Goal: Task Accomplishment & Management: Complete application form

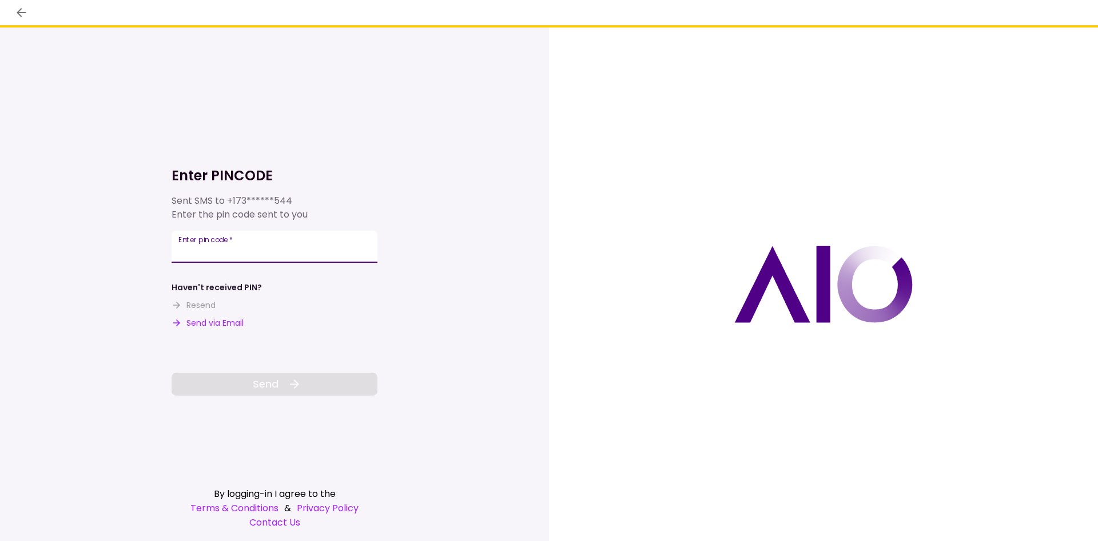
click at [241, 253] on input "Enter pin code   *" at bounding box center [275, 247] width 206 height 32
click at [216, 321] on button "Send via Email" at bounding box center [208, 323] width 72 height 12
click at [208, 247] on input "Enter pin code   *" at bounding box center [275, 247] width 206 height 32
type input "******"
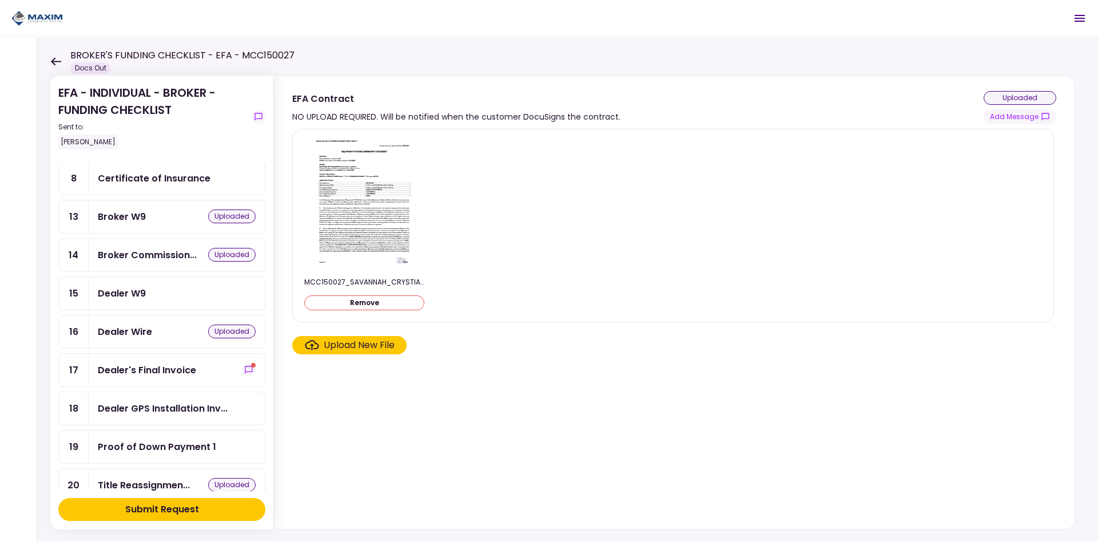
scroll to position [229, 0]
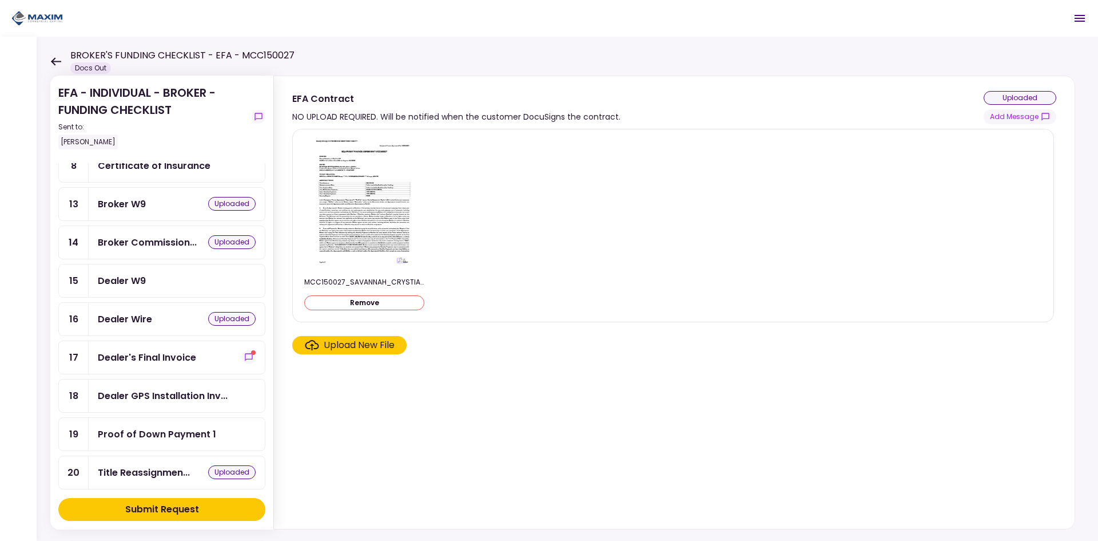
click at [126, 276] on div "Dealer W9" at bounding box center [122, 280] width 48 height 14
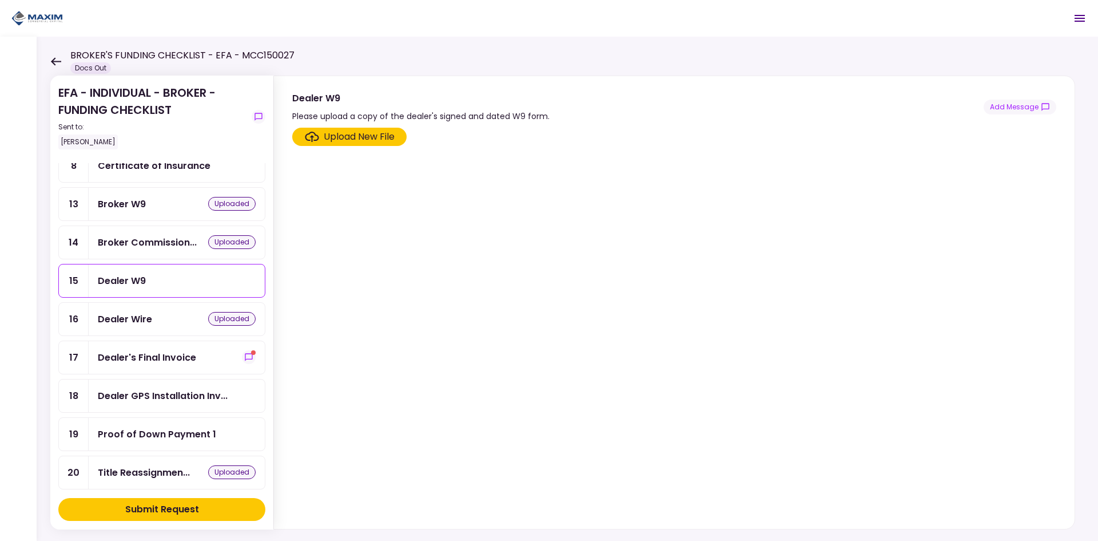
click at [330, 139] on div "Upload New File" at bounding box center [359, 137] width 71 height 14
click at [0, 0] on input "Upload New File" at bounding box center [0, 0] width 0 height 0
click at [169, 281] on div "Dealer W9" at bounding box center [177, 280] width 158 height 14
click at [371, 135] on div "Upload New File" at bounding box center [359, 137] width 71 height 14
click at [0, 0] on input "Upload New File" at bounding box center [0, 0] width 0 height 0
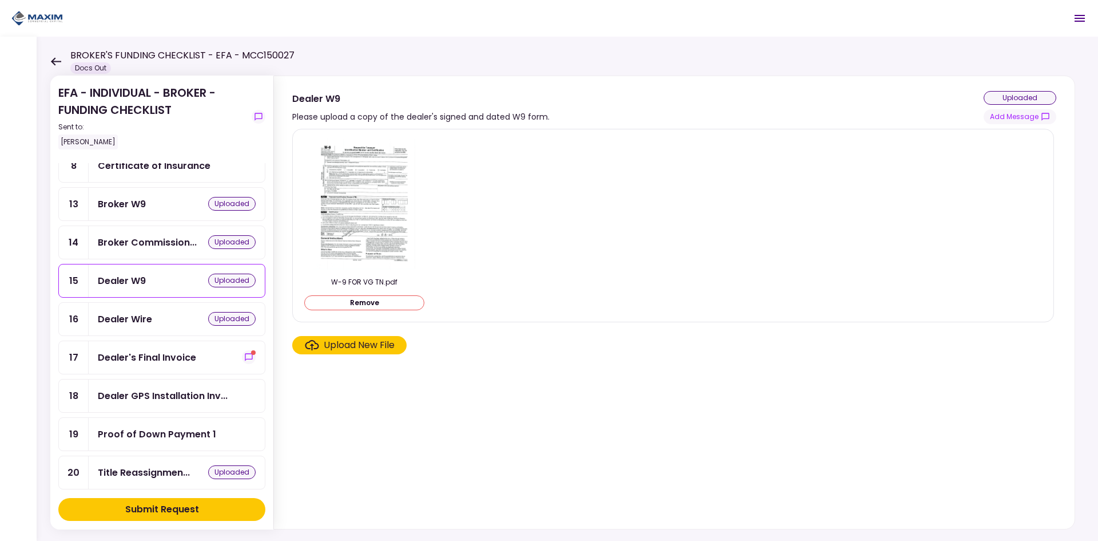
click at [256, 421] on div "Proof of Down Payment 1" at bounding box center [177, 434] width 176 height 33
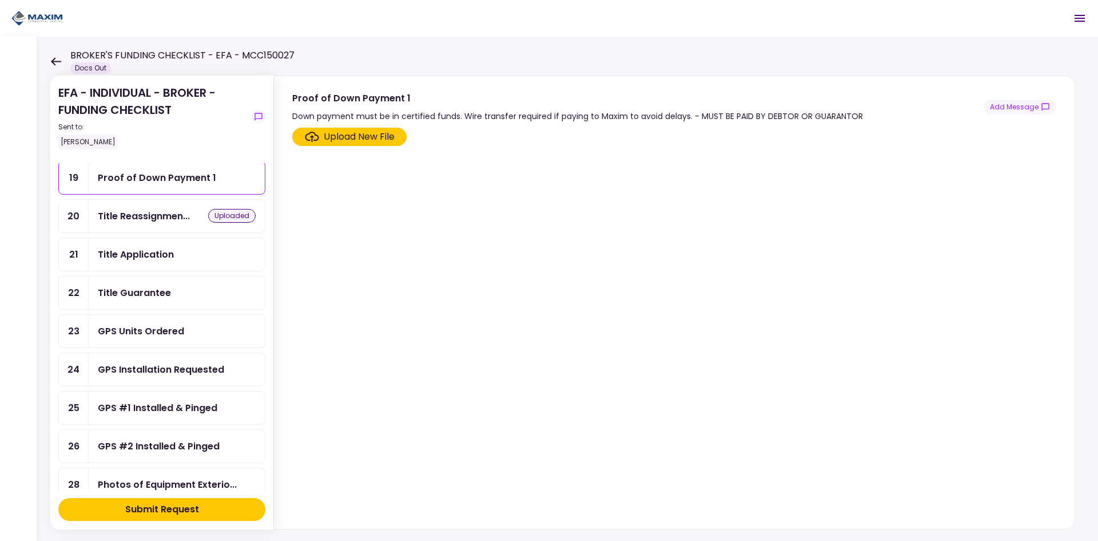
scroll to position [474, 0]
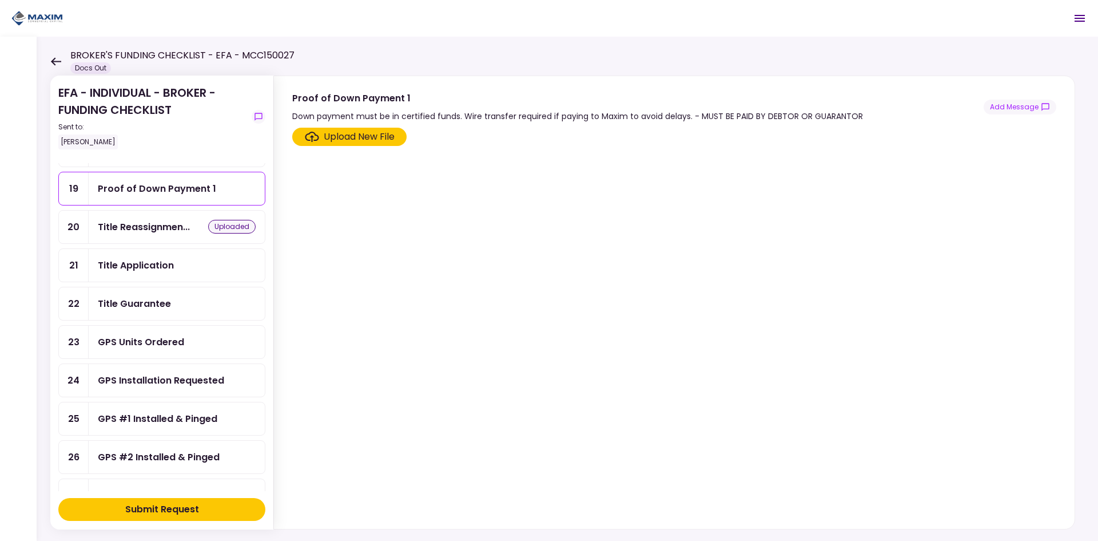
click at [146, 300] on div "Title Guarantee" at bounding box center [134, 303] width 73 height 14
click at [344, 137] on div "Upload New File" at bounding box center [359, 137] width 71 height 14
click at [0, 0] on input "Upload New File" at bounding box center [0, 0] width 0 height 0
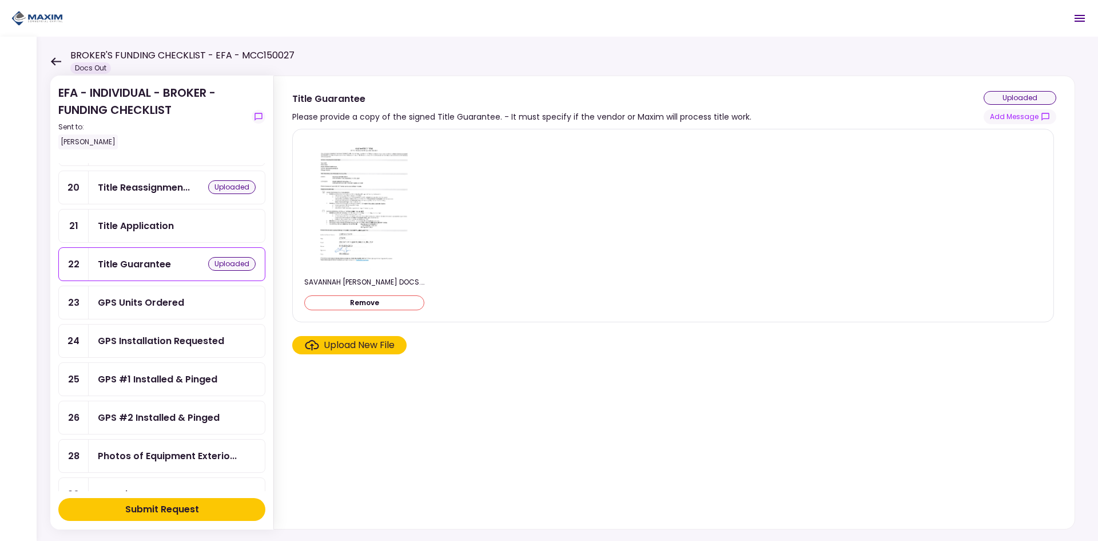
scroll to position [531, 0]
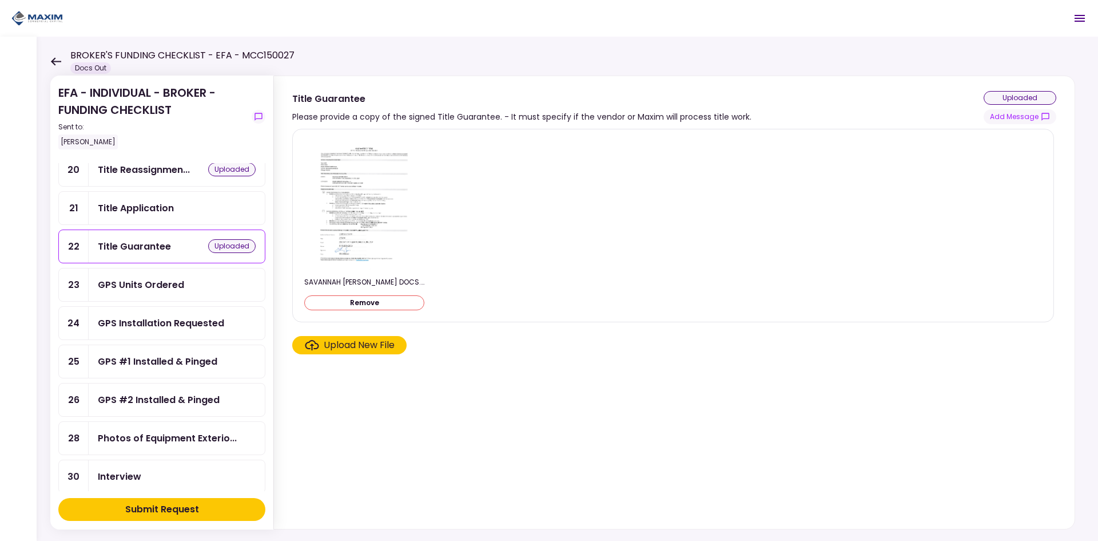
click at [126, 314] on div "GPS Installation Requested" at bounding box center [177, 323] width 176 height 33
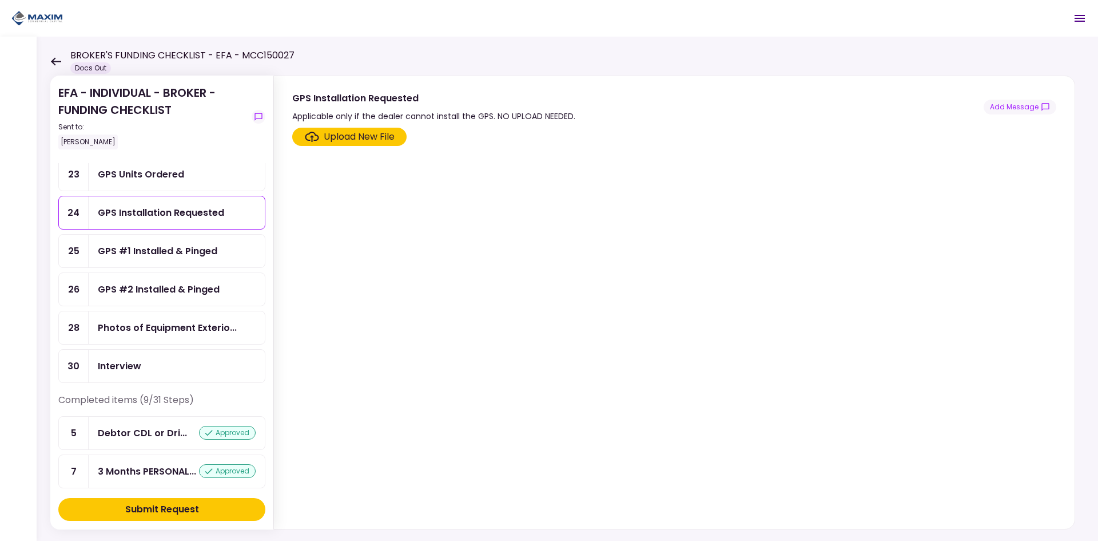
scroll to position [703, 0]
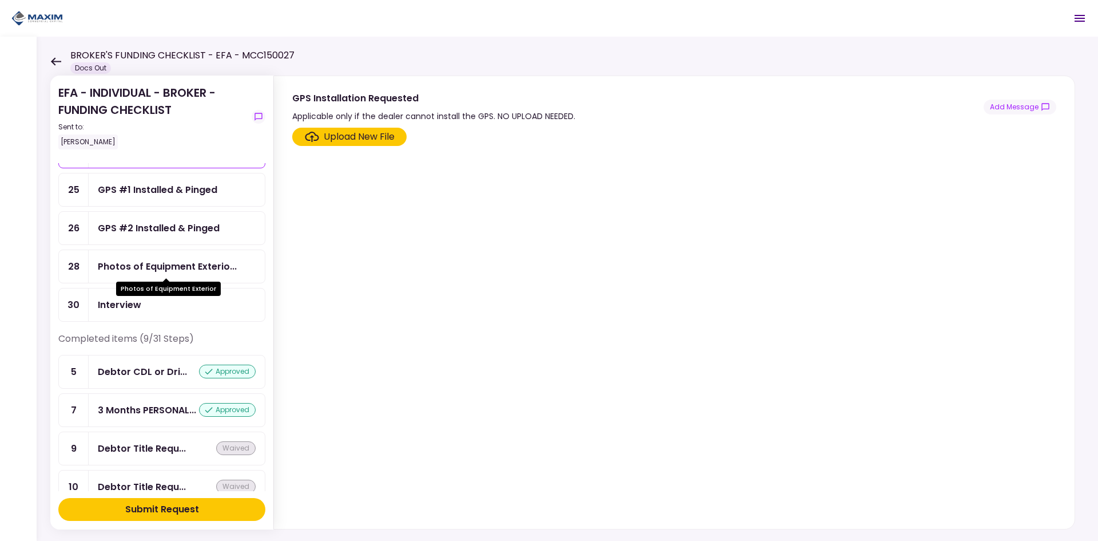
click at [168, 267] on div "Photos of Equipment Exterio..." at bounding box center [167, 266] width 139 height 14
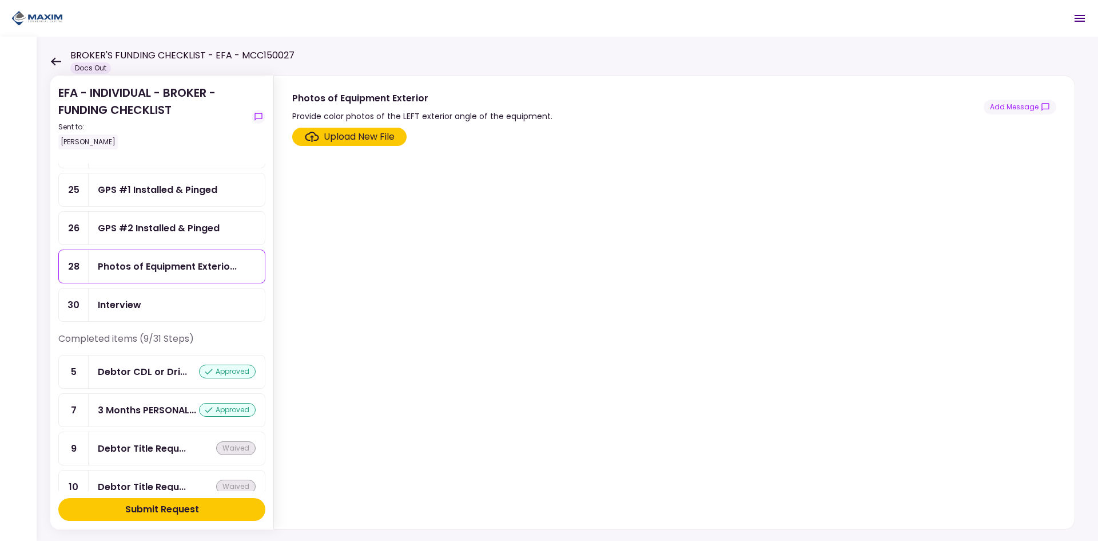
click at [354, 138] on div "Upload New File" at bounding box center [359, 137] width 71 height 14
click at [0, 0] on input "Upload New File" at bounding box center [0, 0] width 0 height 0
click at [158, 261] on div "Photos of Equipment Exterio..." at bounding box center [167, 266] width 139 height 14
click at [365, 137] on div "Upload New File" at bounding box center [359, 137] width 71 height 14
click at [359, 139] on div "Upload New File" at bounding box center [359, 137] width 71 height 14
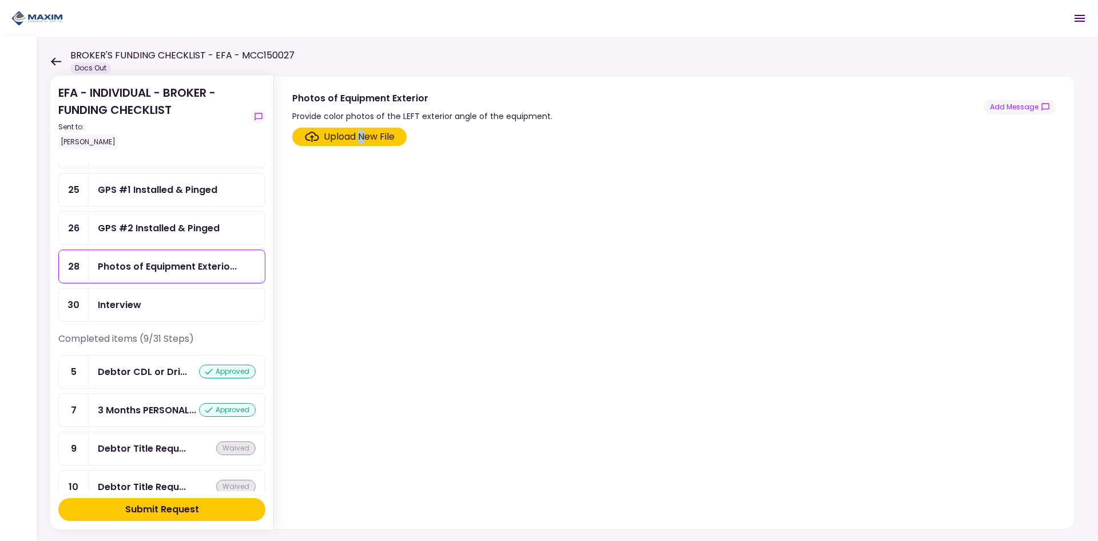
click at [0, 0] on input "Upload New File" at bounding box center [0, 0] width 0 height 0
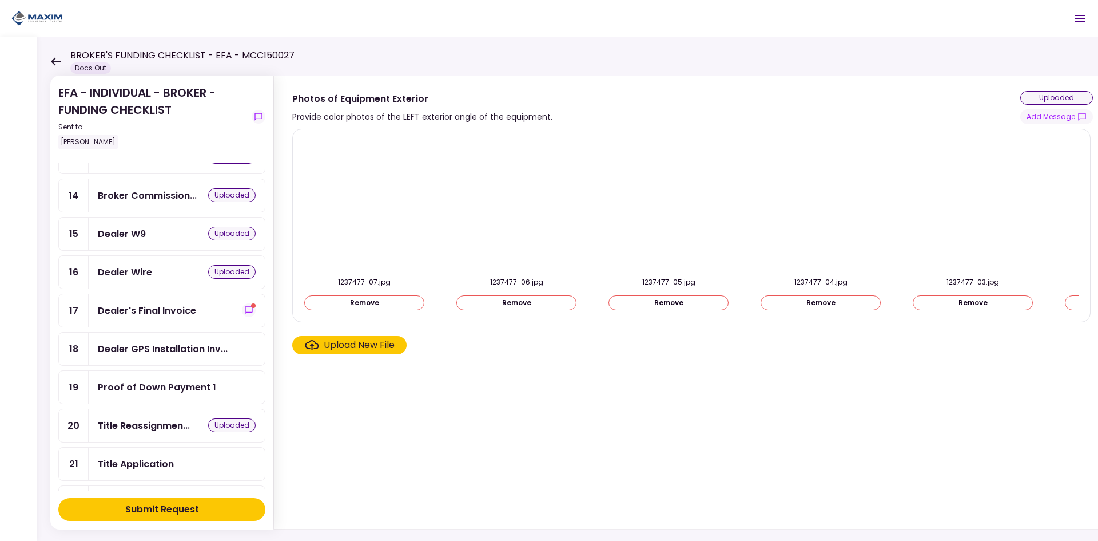
scroll to position [245, 0]
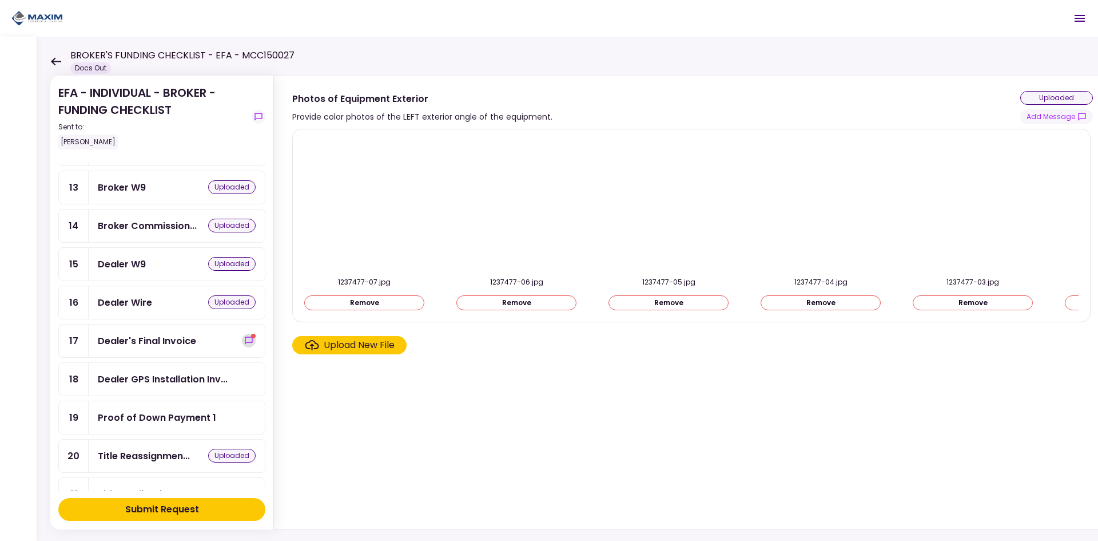
click at [242, 340] on button "show-messages" at bounding box center [249, 340] width 14 height 14
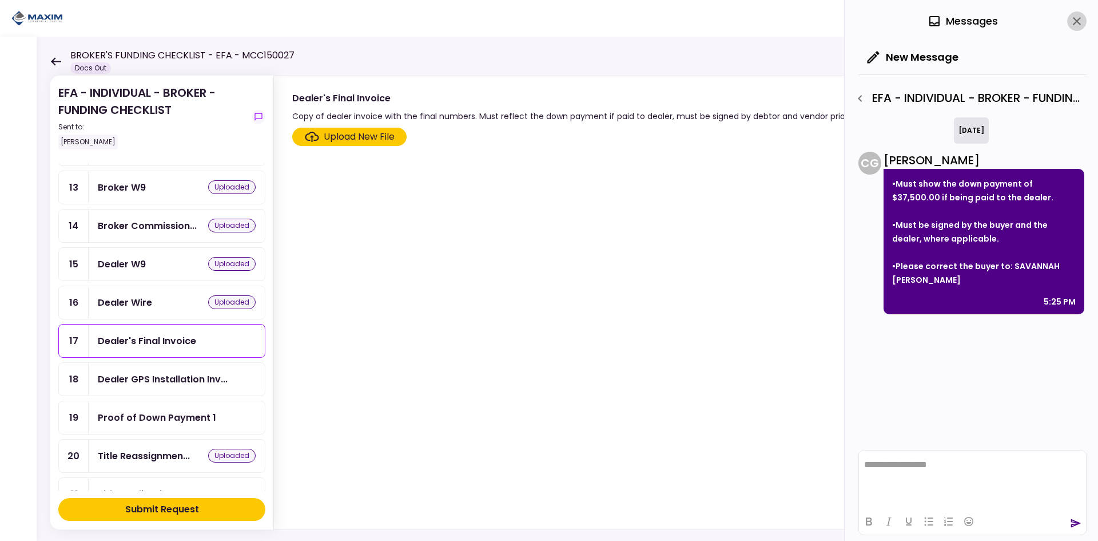
click at [1073, 18] on icon "close" at bounding box center [1077, 21] width 14 height 14
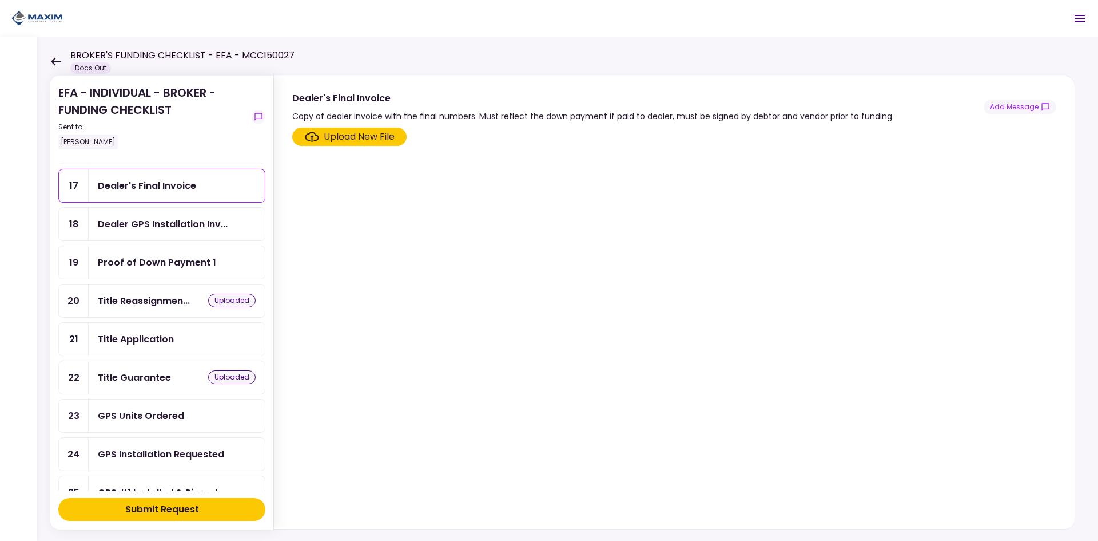
scroll to position [572, 0]
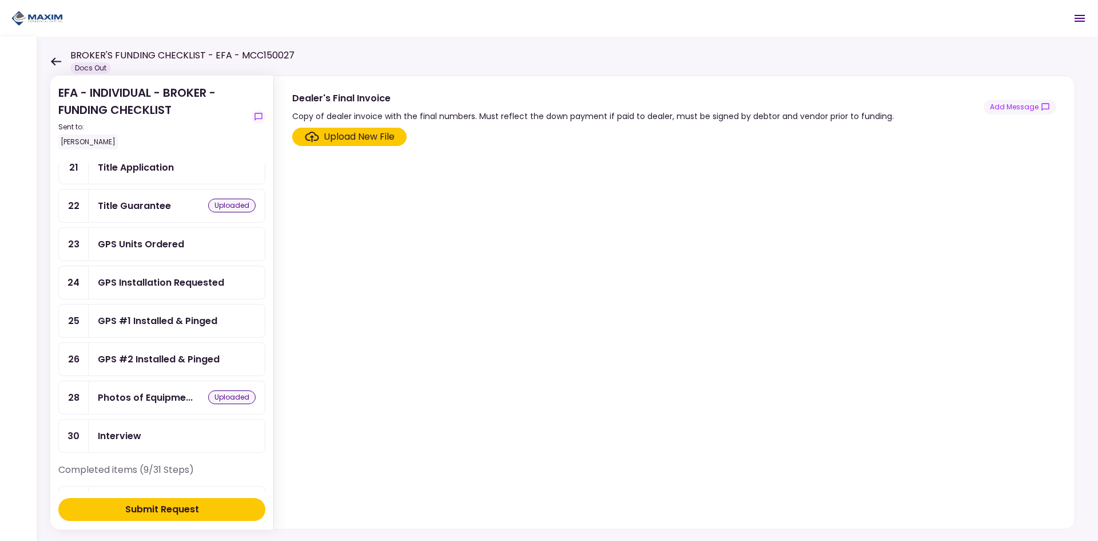
click at [136, 249] on div "GPS Units Ordered" at bounding box center [141, 244] width 86 height 14
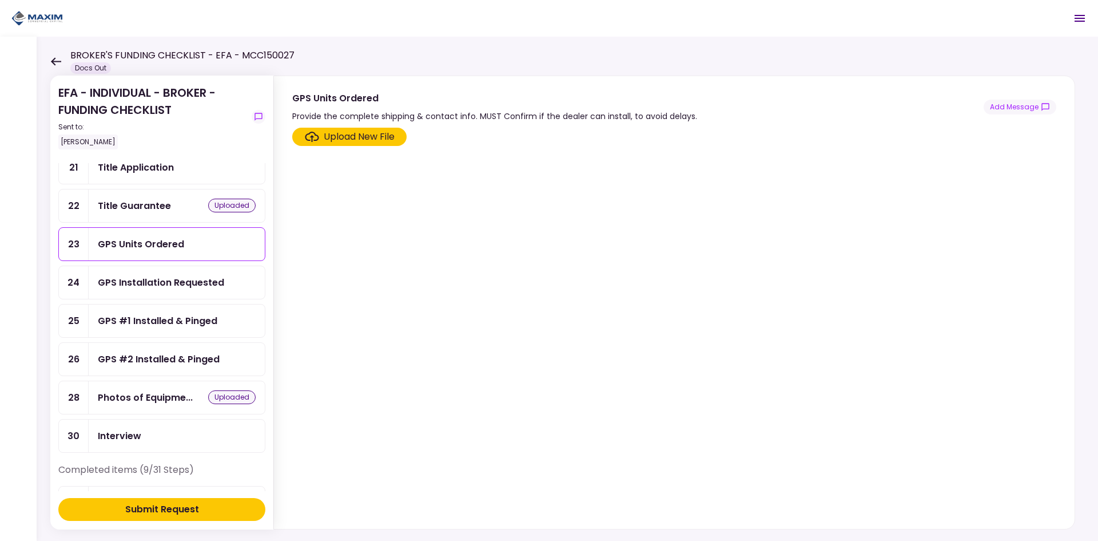
click at [350, 138] on div "Upload New File" at bounding box center [359, 137] width 71 height 14
click at [0, 0] on input "Upload New File" at bounding box center [0, 0] width 0 height 0
click at [155, 243] on div "GPS Units Ordered" at bounding box center [141, 244] width 86 height 14
click at [343, 138] on div "Upload New File" at bounding box center [359, 137] width 71 height 14
click at [0, 0] on input "Upload New File" at bounding box center [0, 0] width 0 height 0
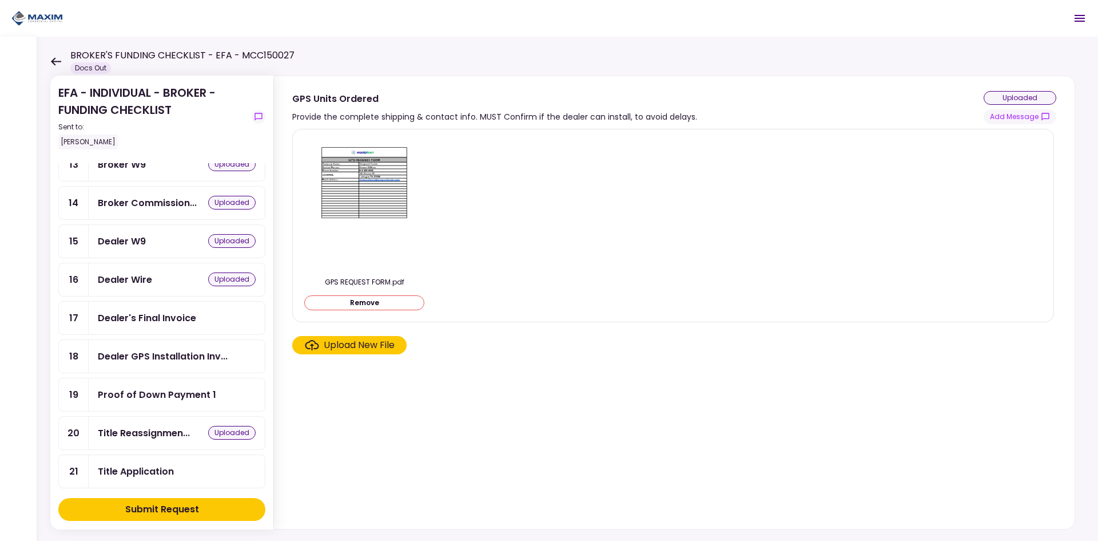
scroll to position [286, 0]
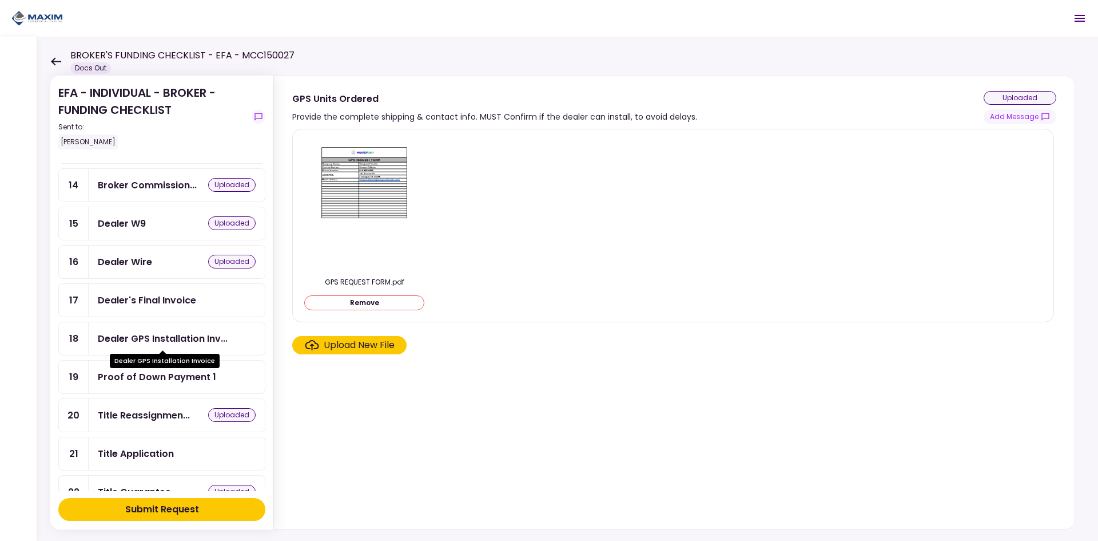
click at [158, 343] on div "Dealer GPS Installation Inv..." at bounding box center [163, 338] width 130 height 14
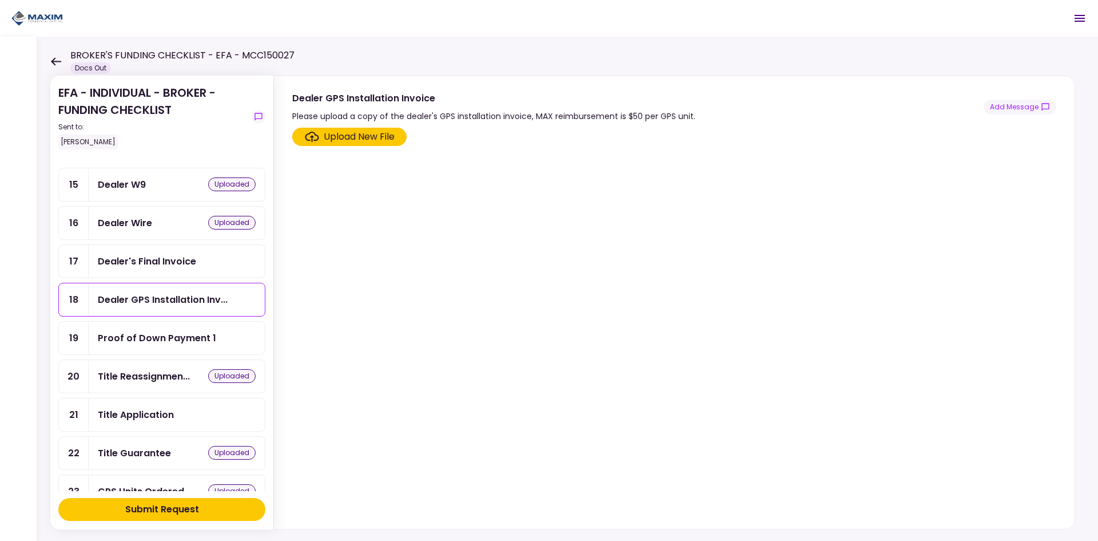
scroll to position [400, 0]
